Goal: Obtain resource: Download file/media

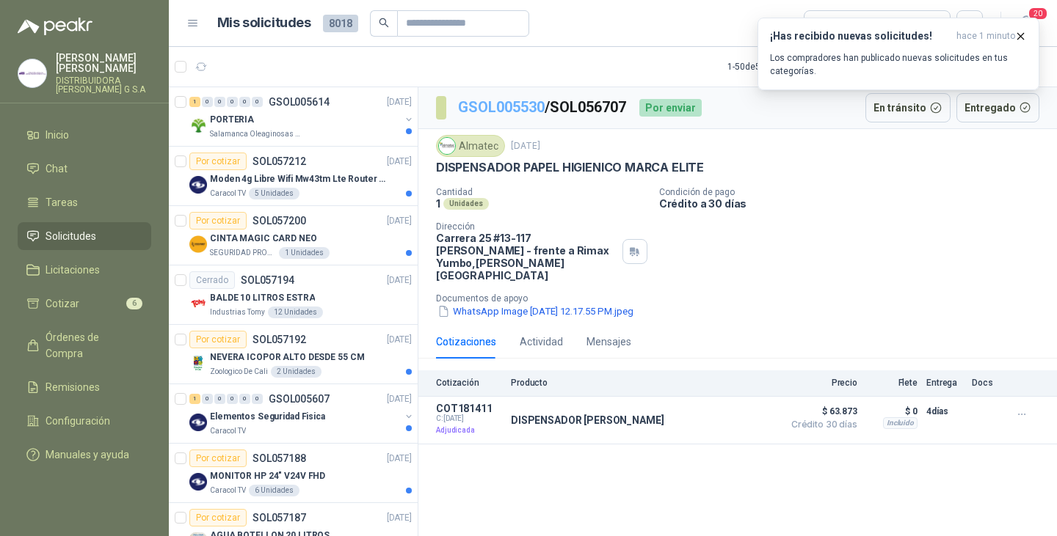
click at [501, 107] on link "GSOL005530" at bounding box center [501, 107] width 87 height 18
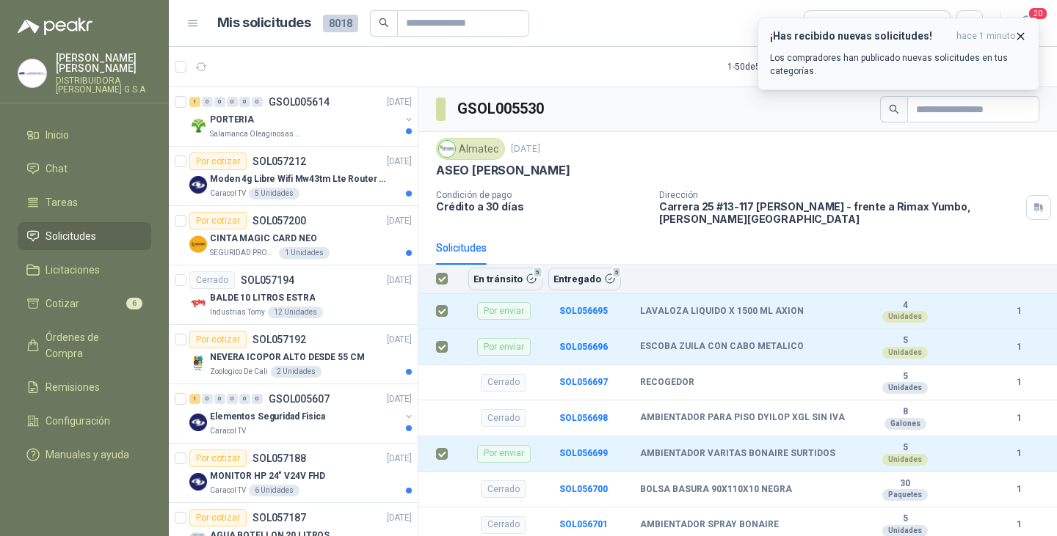
click at [1019, 34] on icon "button" at bounding box center [1021, 36] width 6 height 6
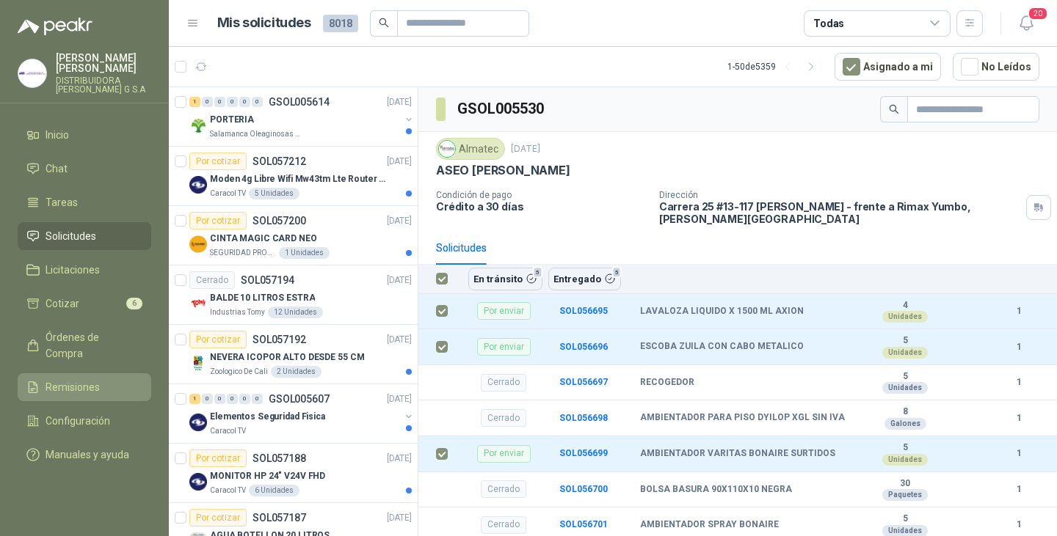
click at [78, 379] on span "Remisiones" at bounding box center [72, 387] width 54 height 16
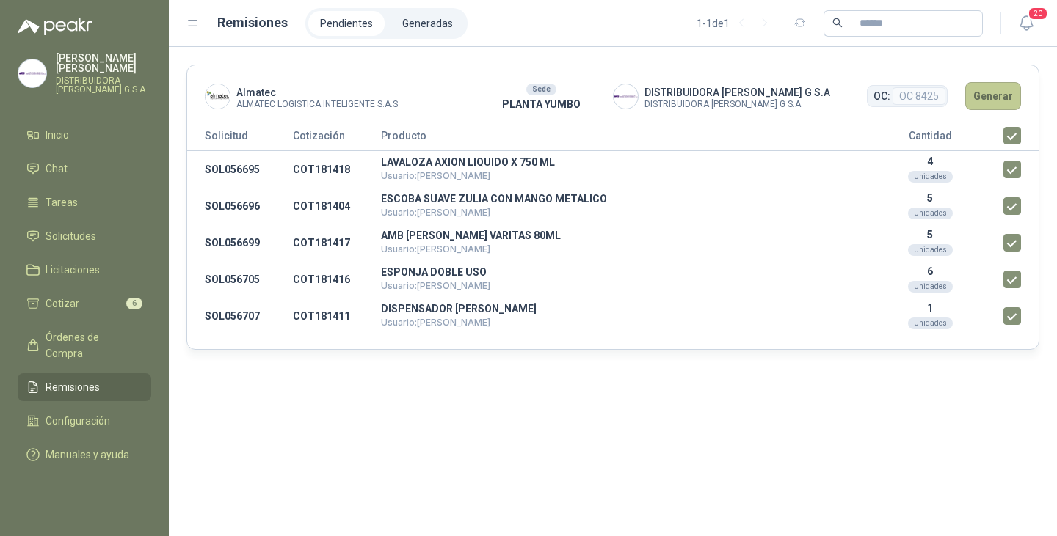
click at [997, 91] on button "Generar" at bounding box center [993, 96] width 56 height 28
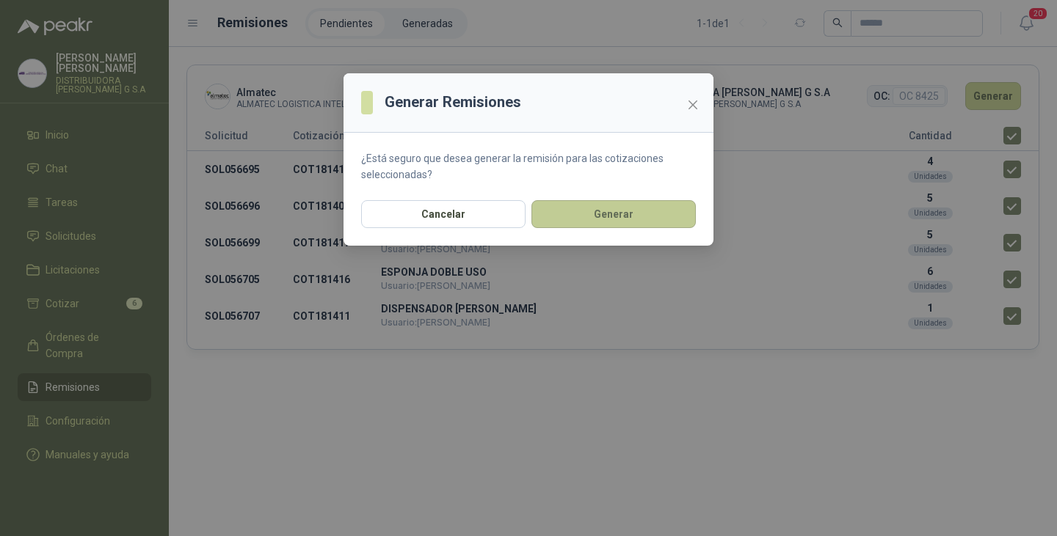
click at [586, 226] on button "Generar" at bounding box center [613, 214] width 164 height 28
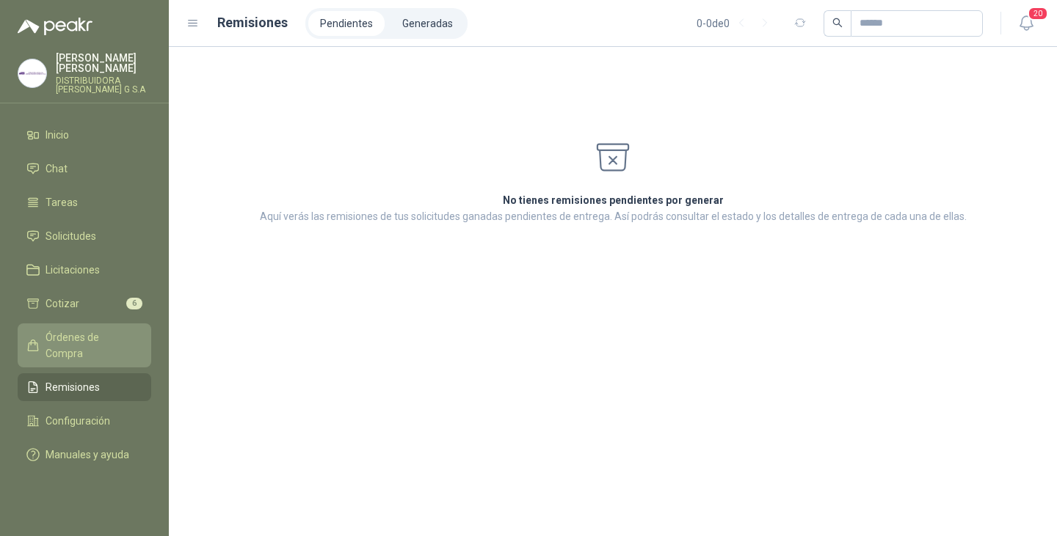
click at [95, 329] on span "Órdenes de Compra" at bounding box center [91, 345] width 92 height 32
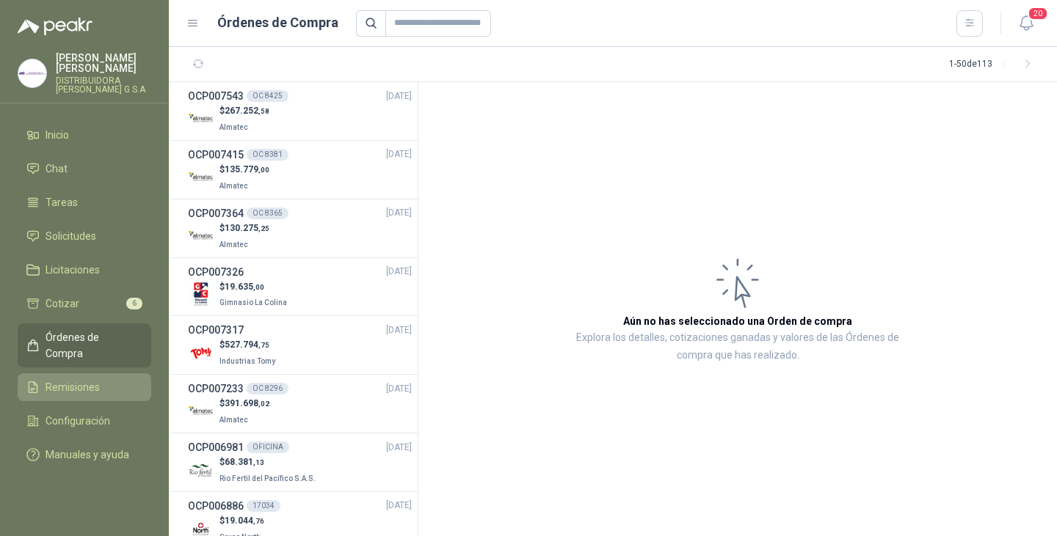
click at [82, 379] on span "Remisiones" at bounding box center [72, 387] width 54 height 16
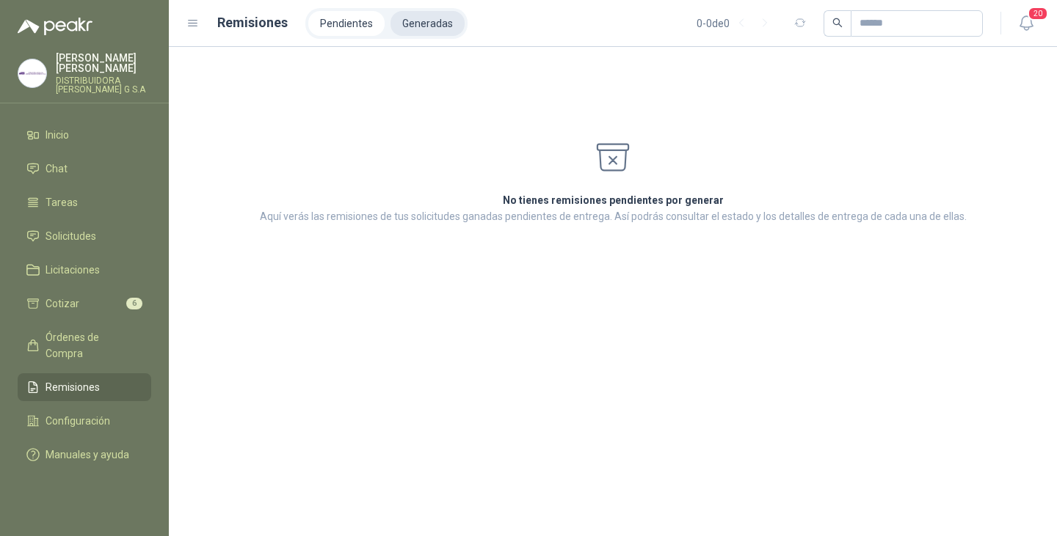
click at [433, 20] on li "Generadas" at bounding box center [427, 23] width 74 height 25
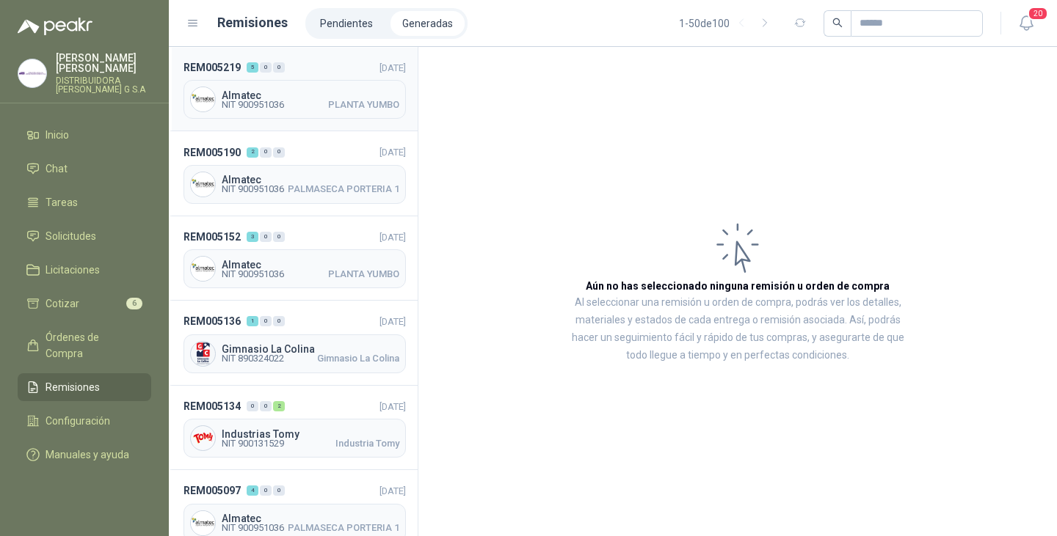
click at [257, 90] on span "Almatec" at bounding box center [311, 95] width 178 height 10
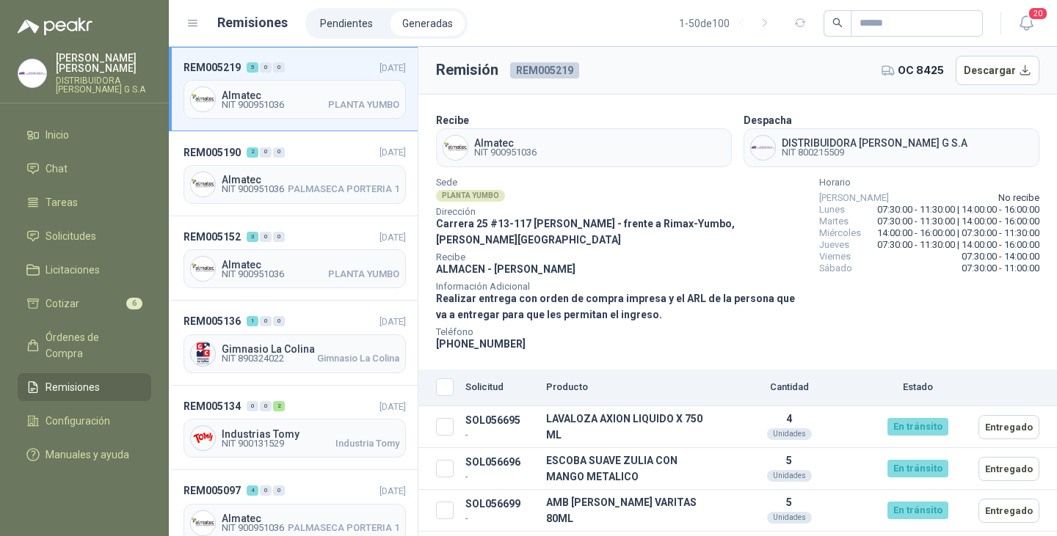
scroll to position [56, 0]
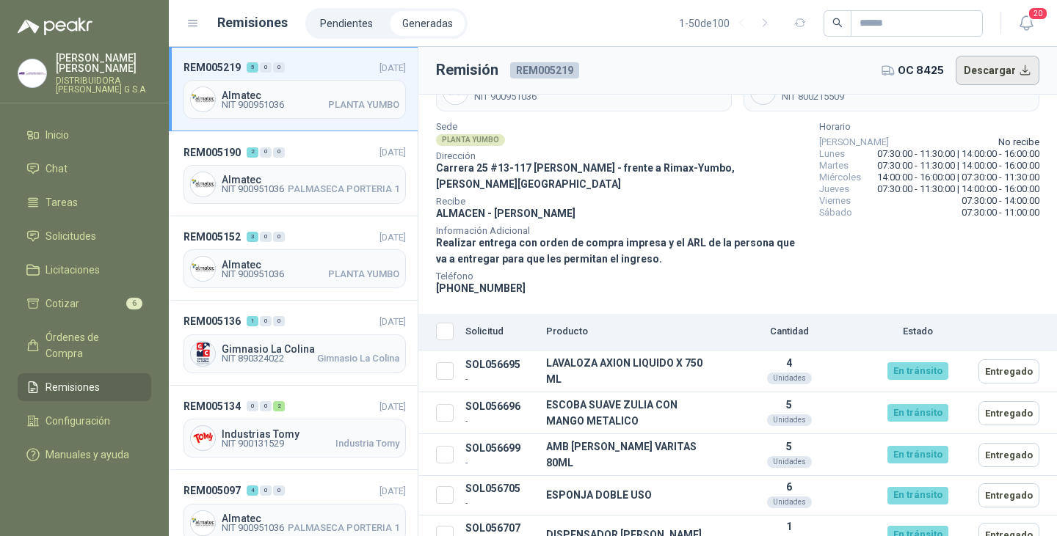
click at [1011, 63] on button "Descargar" at bounding box center [997, 70] width 84 height 29
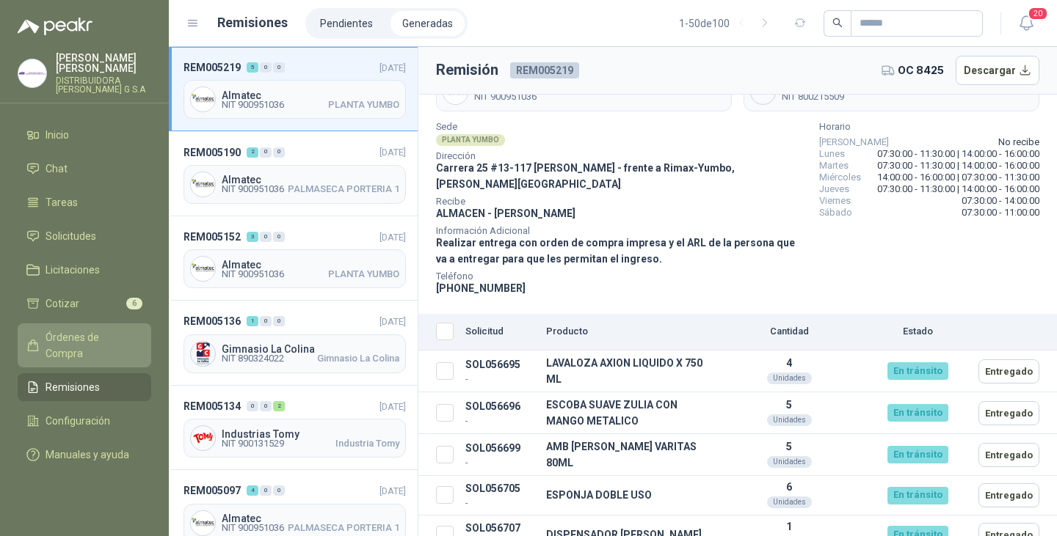
click at [78, 329] on span "Órdenes de Compra" at bounding box center [91, 345] width 92 height 32
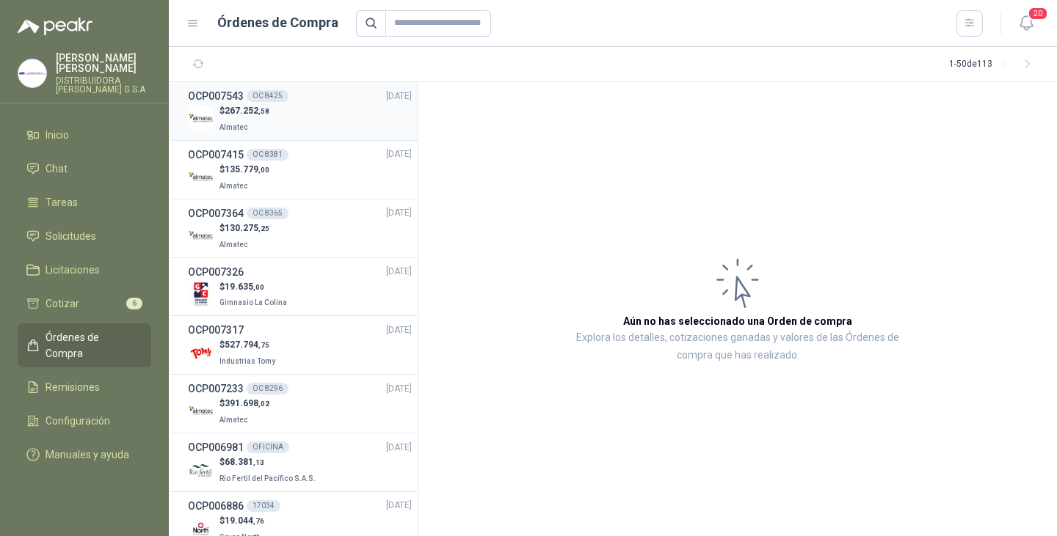
click at [281, 112] on div "$ 267.252 ,58 Almatec" at bounding box center [300, 119] width 224 height 30
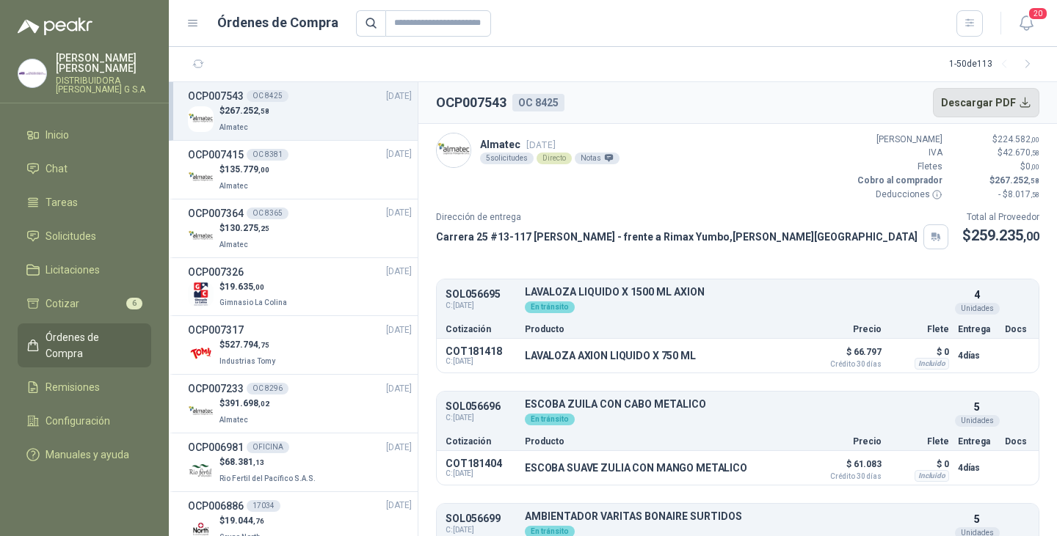
click at [1008, 95] on button "Descargar PDF" at bounding box center [986, 102] width 107 height 29
